Goal: Find specific page/section

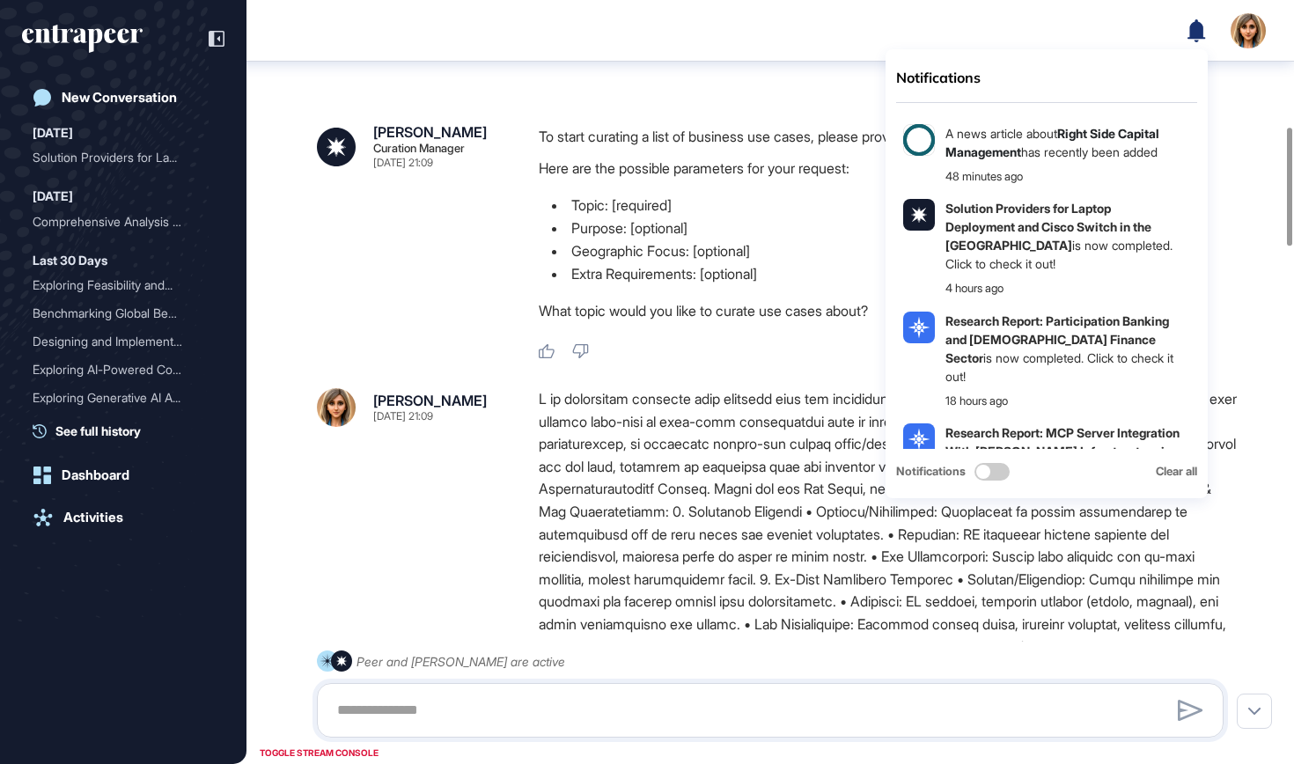
scroll to position [817, 0]
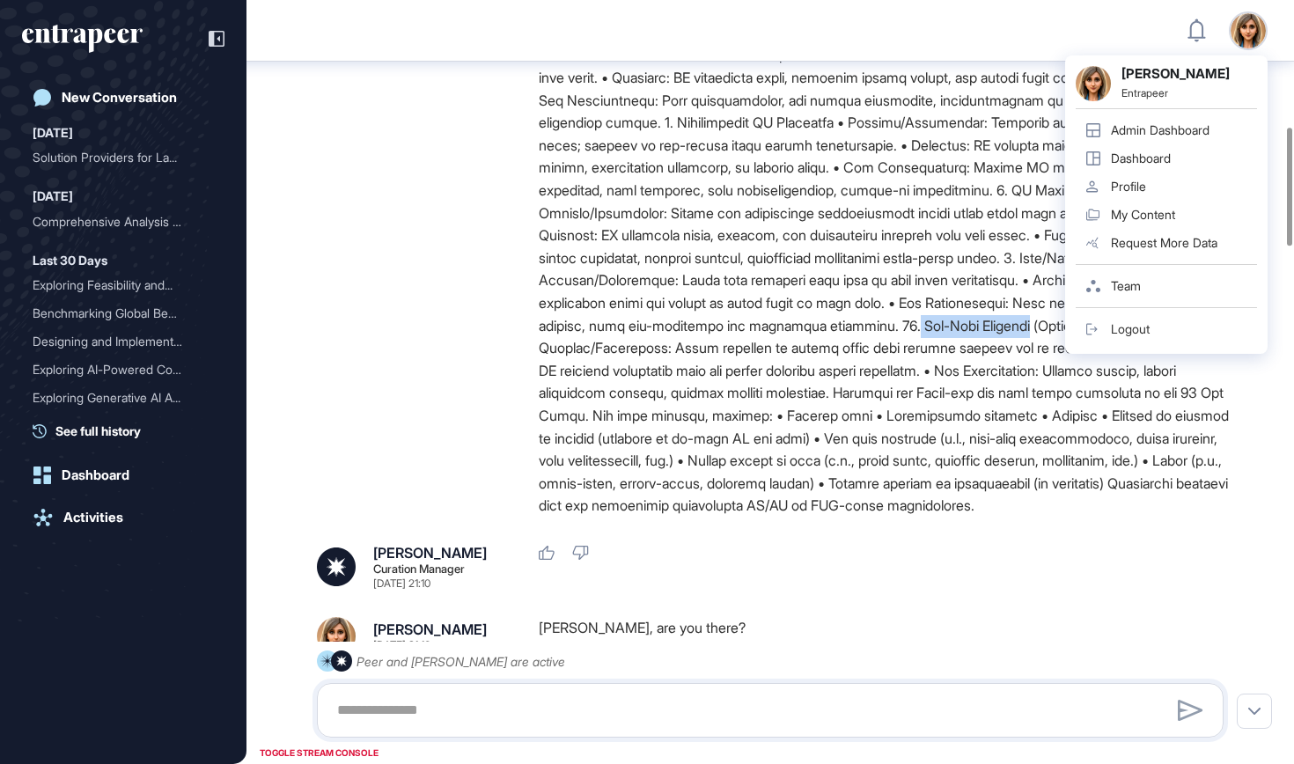
click at [1180, 125] on div "Admin Dashboard" at bounding box center [1160, 130] width 99 height 14
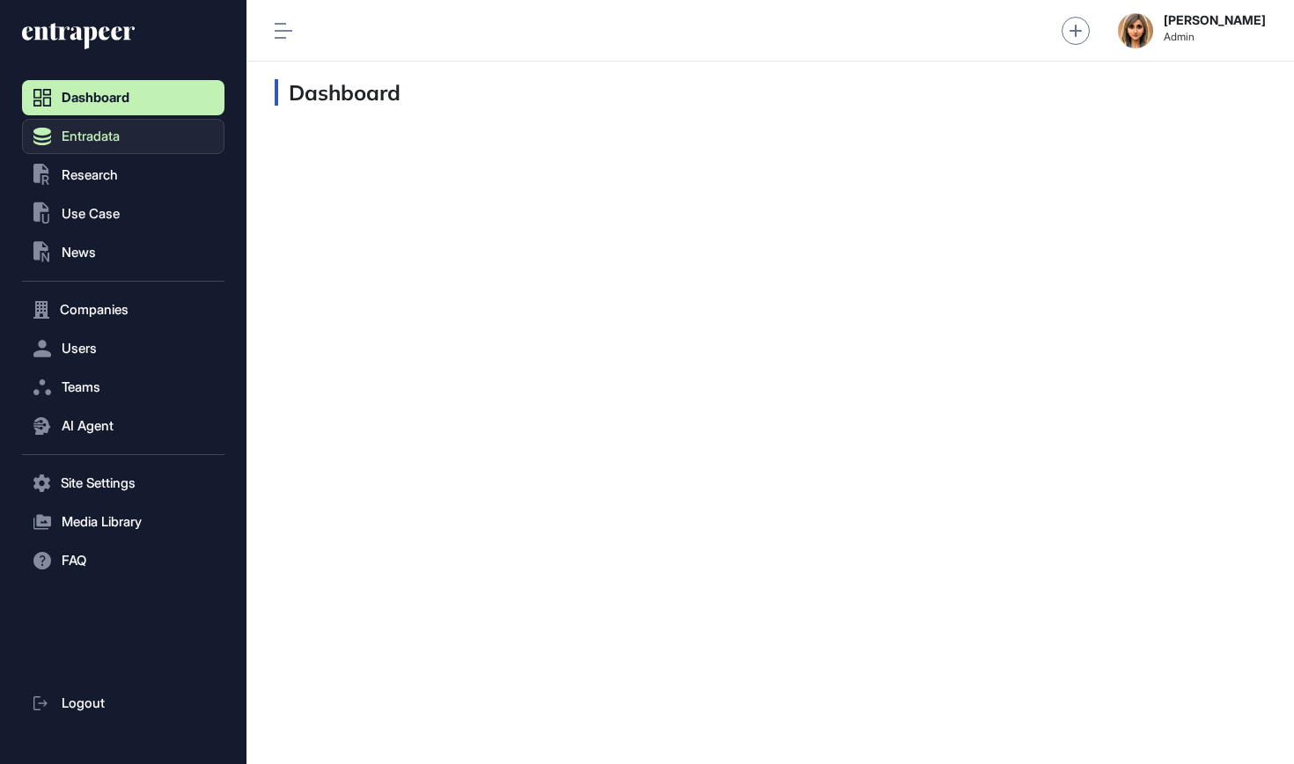
scroll to position [1, 1]
click at [94, 149] on button "Entradata" at bounding box center [123, 136] width 202 height 35
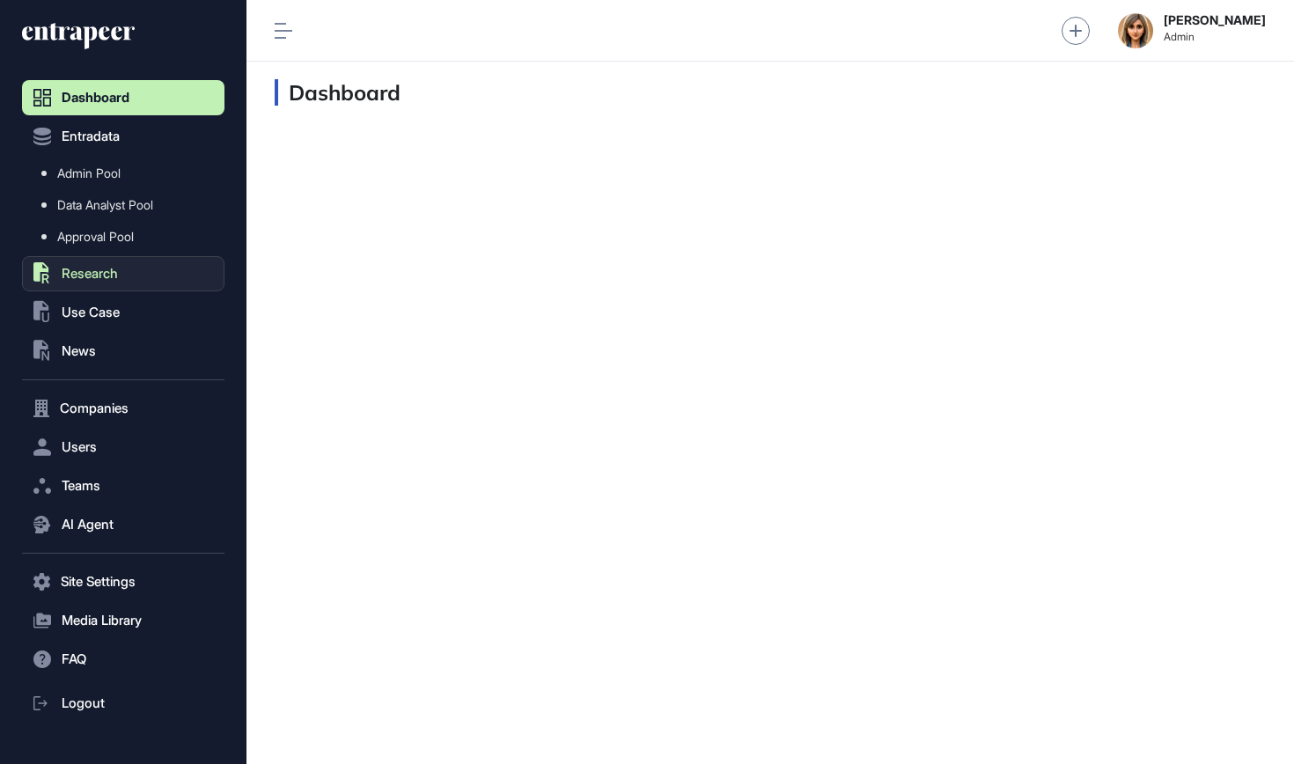
click at [96, 268] on span "Research" at bounding box center [90, 274] width 56 height 14
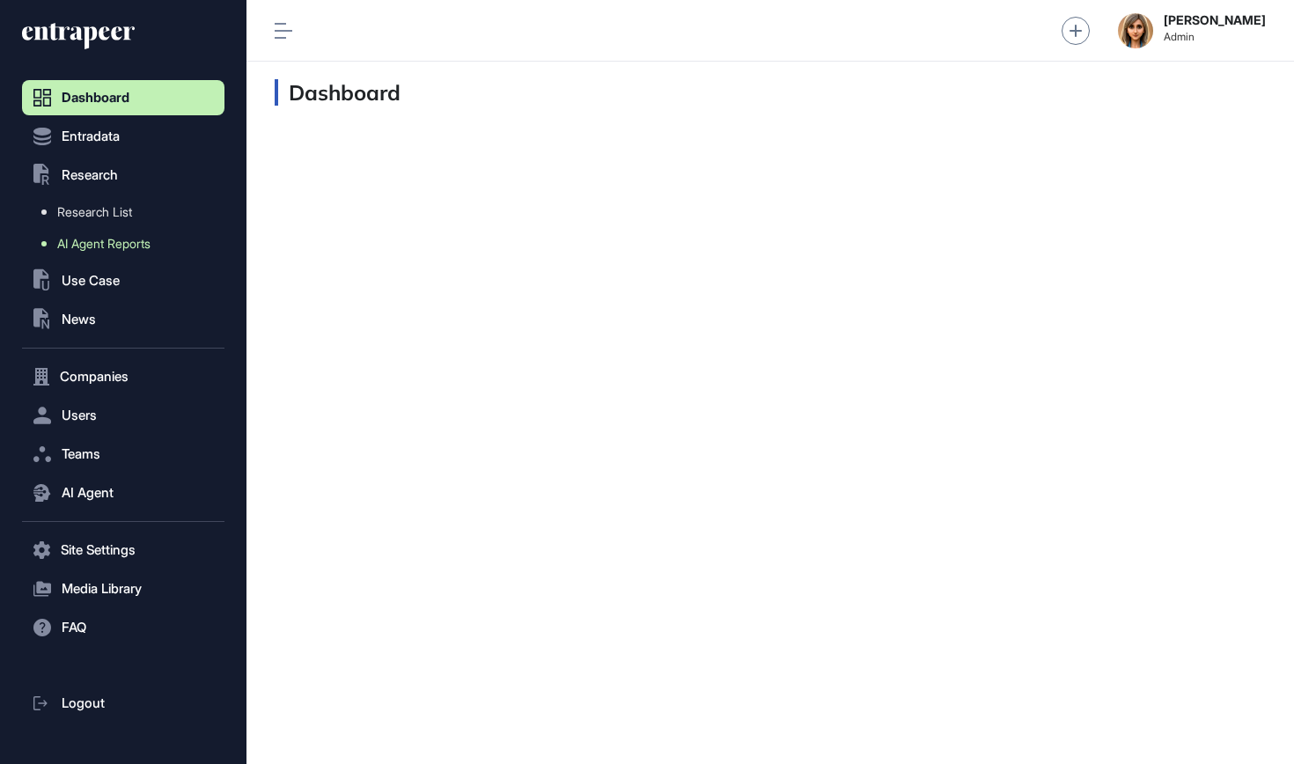
click at [107, 247] on span "AI Agent Reports" at bounding box center [103, 244] width 93 height 14
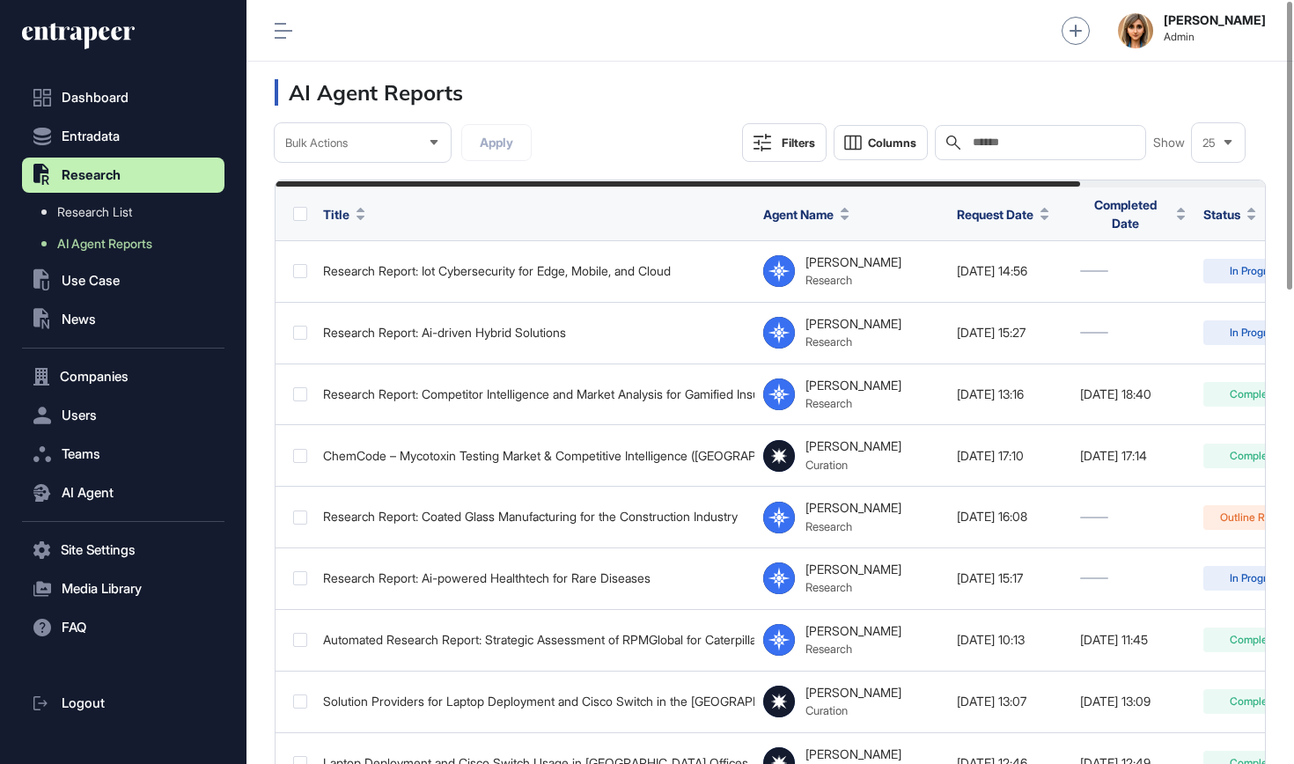
click at [1076, 153] on div "Search" at bounding box center [1040, 142] width 211 height 35
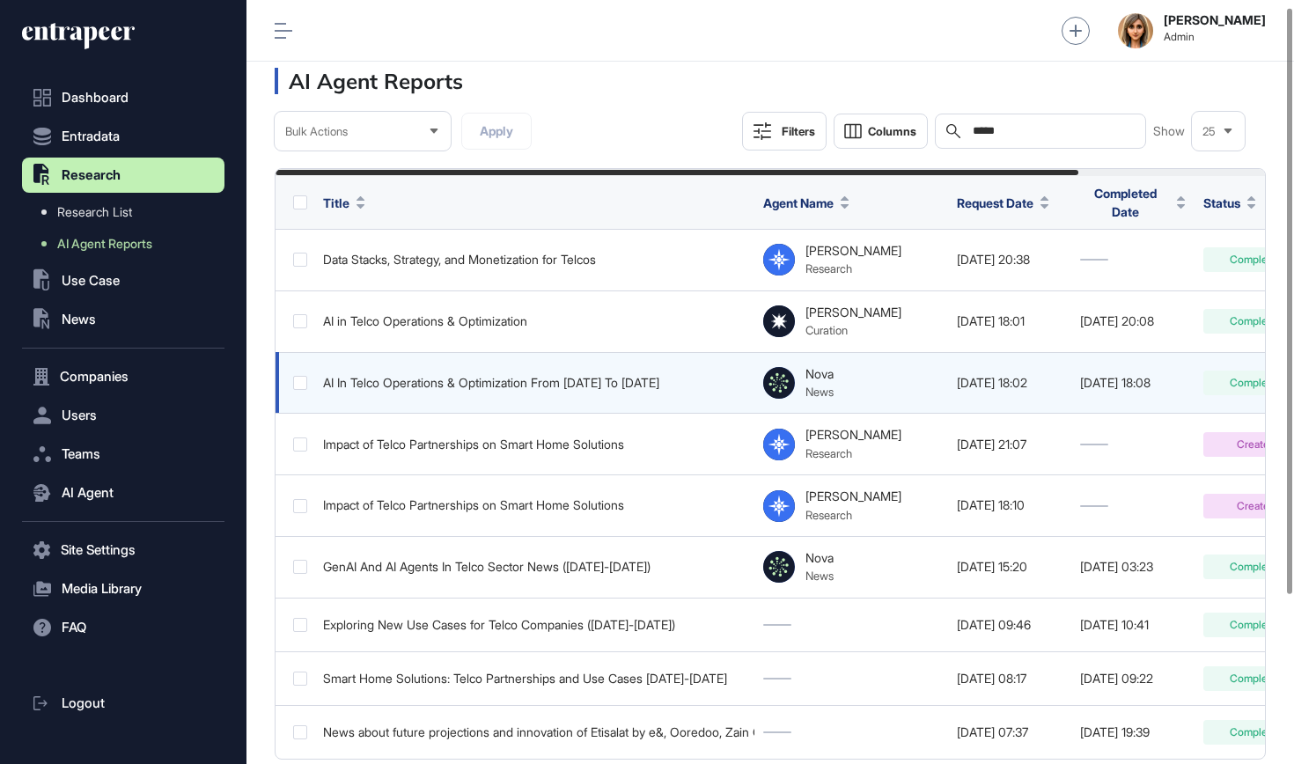
scroll to position [9, 0]
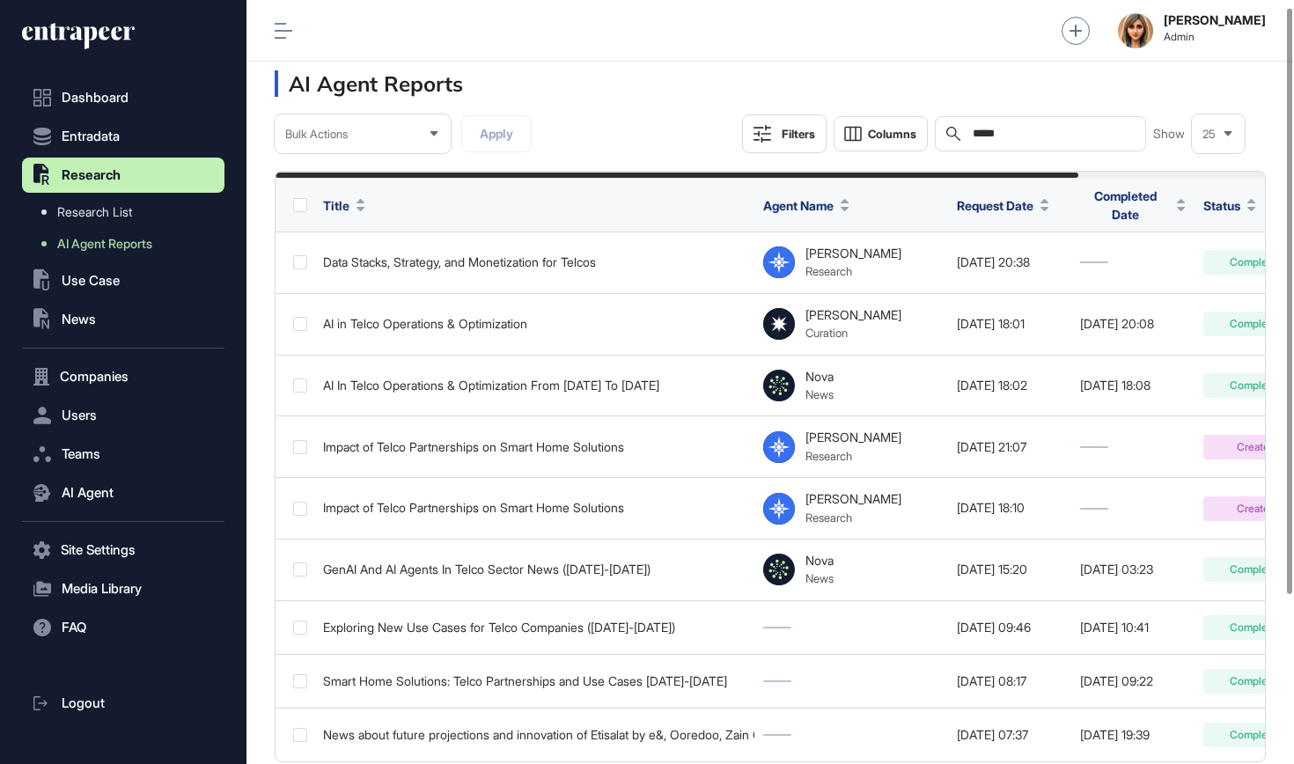
click at [987, 128] on input "*****" at bounding box center [1053, 134] width 164 height 14
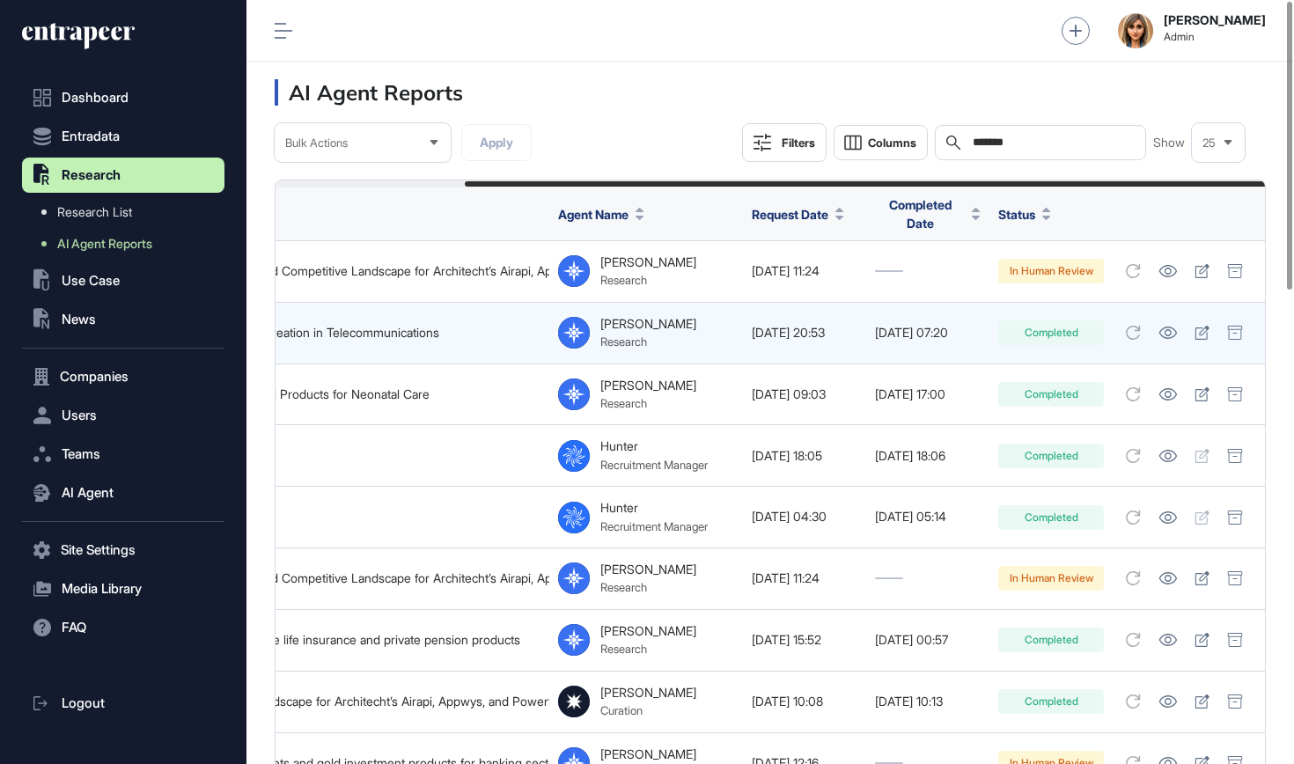
scroll to position [0, 227]
type input "*******"
click at [1169, 327] on icon at bounding box center [1168, 333] width 18 height 12
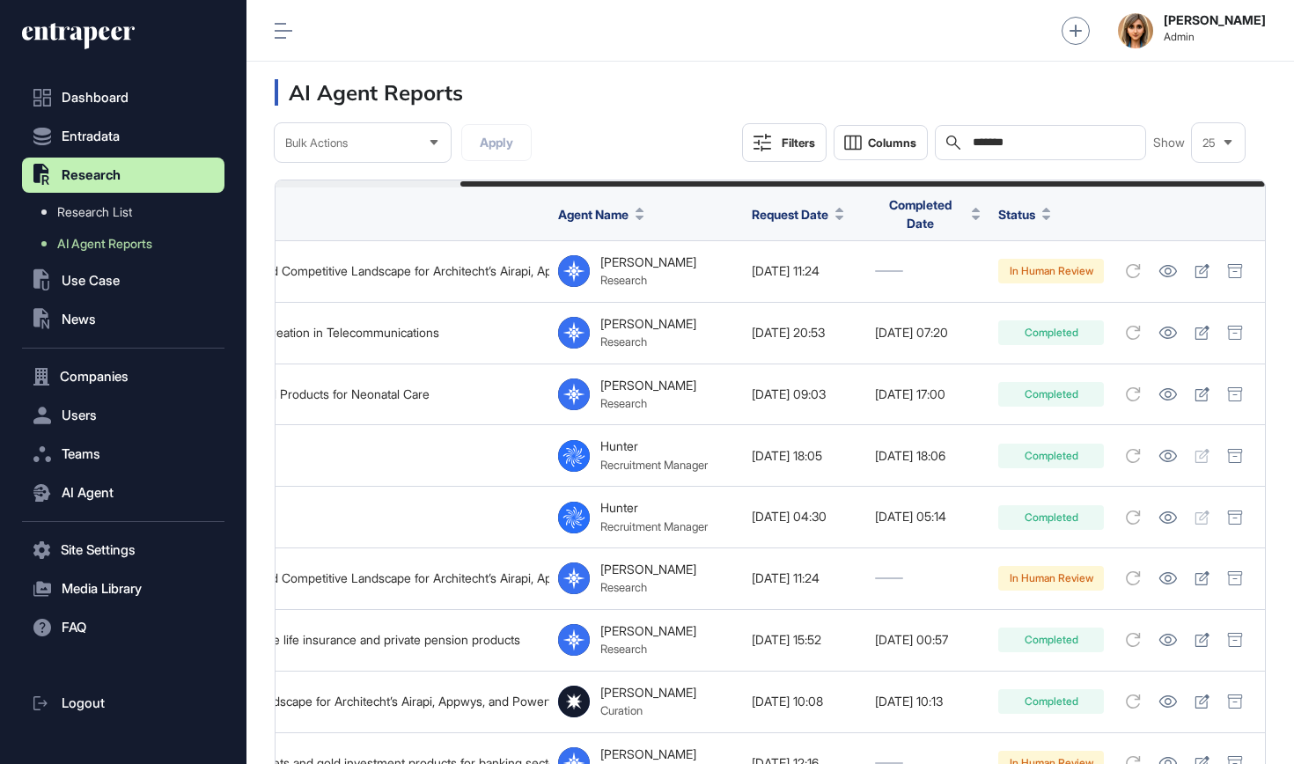
click at [128, 39] on icon at bounding box center [91, 32] width 85 height 18
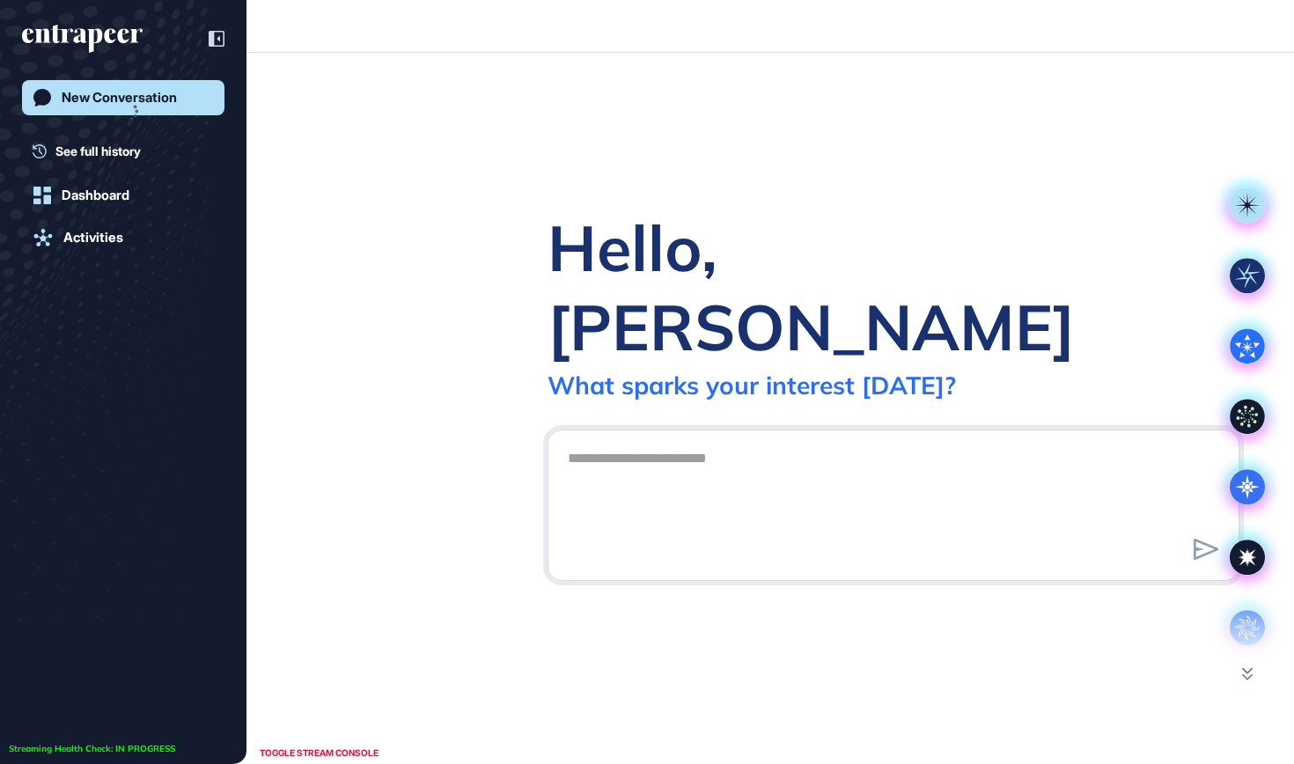
scroll to position [1, 1]
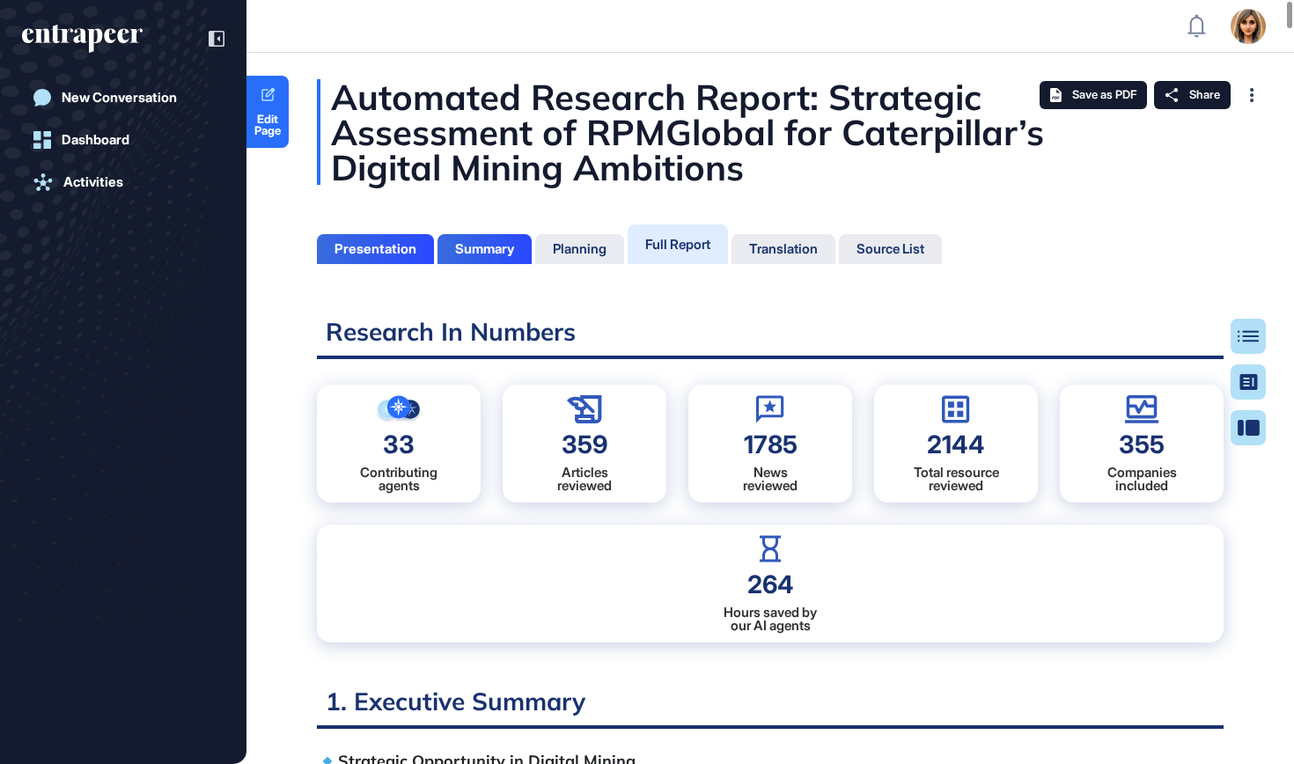
scroll to position [676, 4]
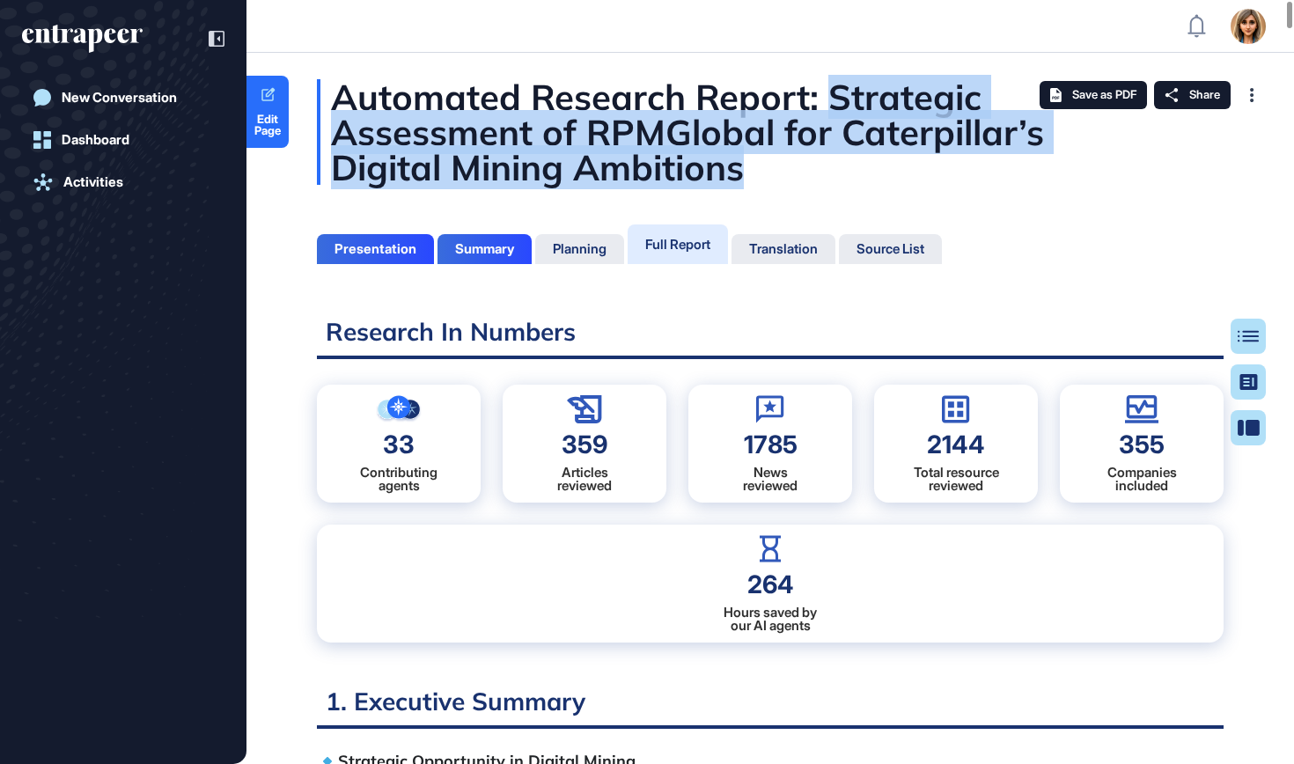
drag, startPoint x: 833, startPoint y: 90, endPoint x: 784, endPoint y: 153, distance: 79.8
click at [784, 153] on div "Automated Research Report: Strategic Assessment of RPMGlobal for Caterpillar’s …" at bounding box center [770, 132] width 907 height 106
copy div "Strategic Assessment of RPMGlobal for Caterpillar’s Digital Mining Ambitions"
